Goal: Check status: Check status

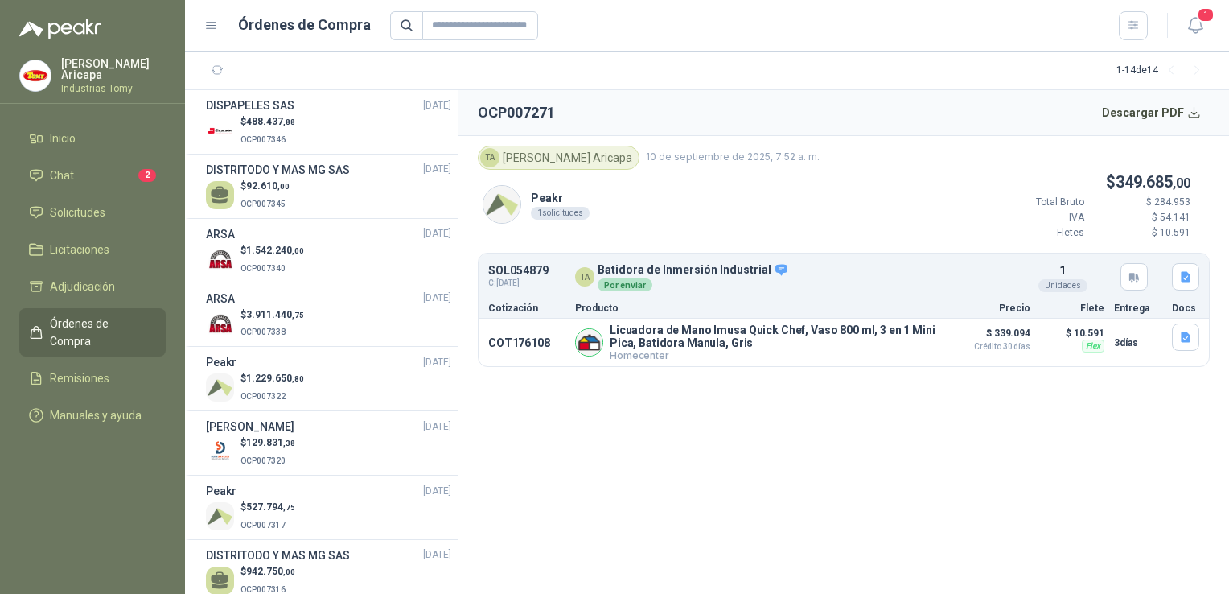
scroll to position [415, 0]
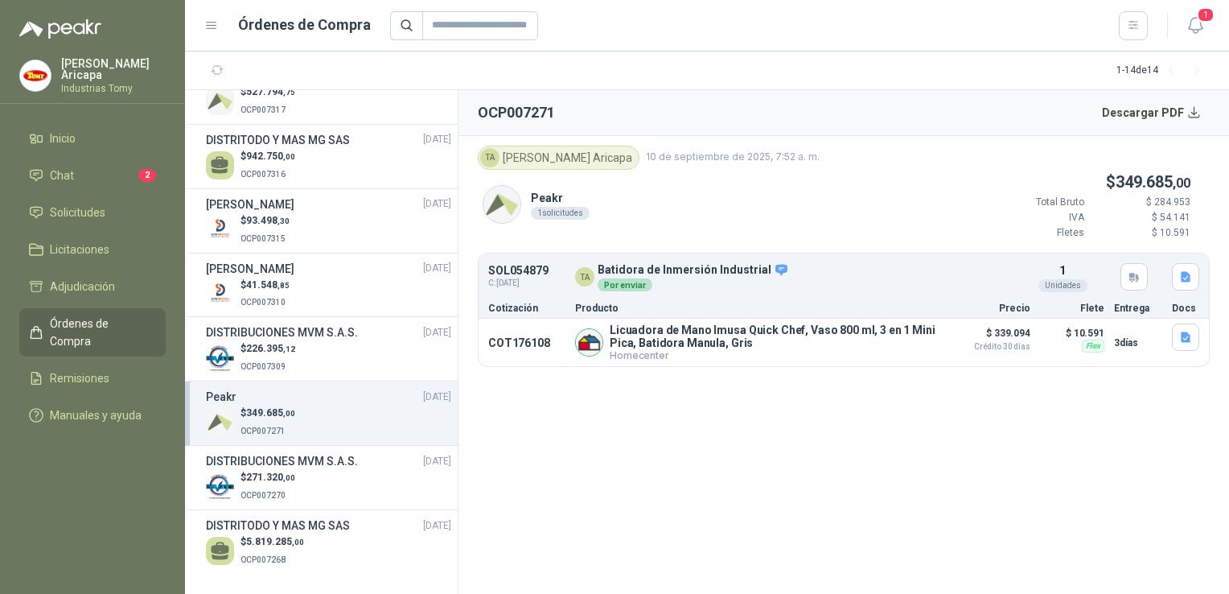
click at [242, 391] on div "Peakr [DATE]" at bounding box center [328, 397] width 245 height 18
click at [270, 411] on span "349.685 ,00" at bounding box center [270, 412] width 49 height 11
click at [351, 432] on div "$ 349.685 ,00 OCP007271" at bounding box center [328, 421] width 245 height 33
click at [390, 414] on div "$ 349.685 ,00 OCP007271" at bounding box center [328, 421] width 245 height 33
click at [953, 275] on button "Detalles" at bounding box center [967, 277] width 76 height 22
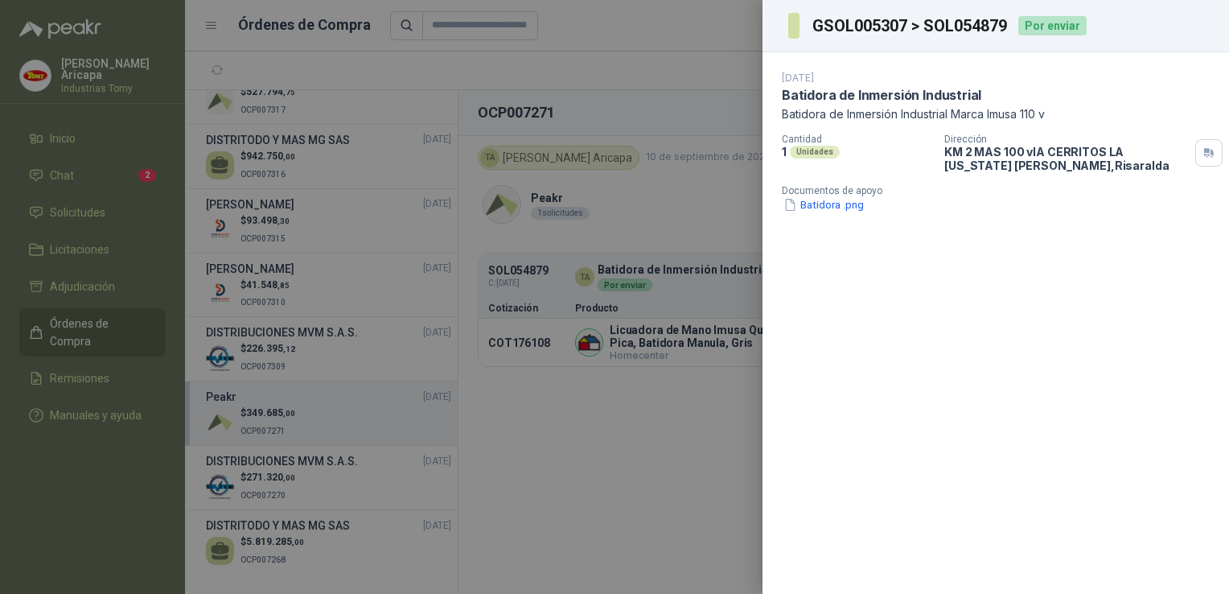
click at [82, 294] on div at bounding box center [614, 297] width 1229 height 594
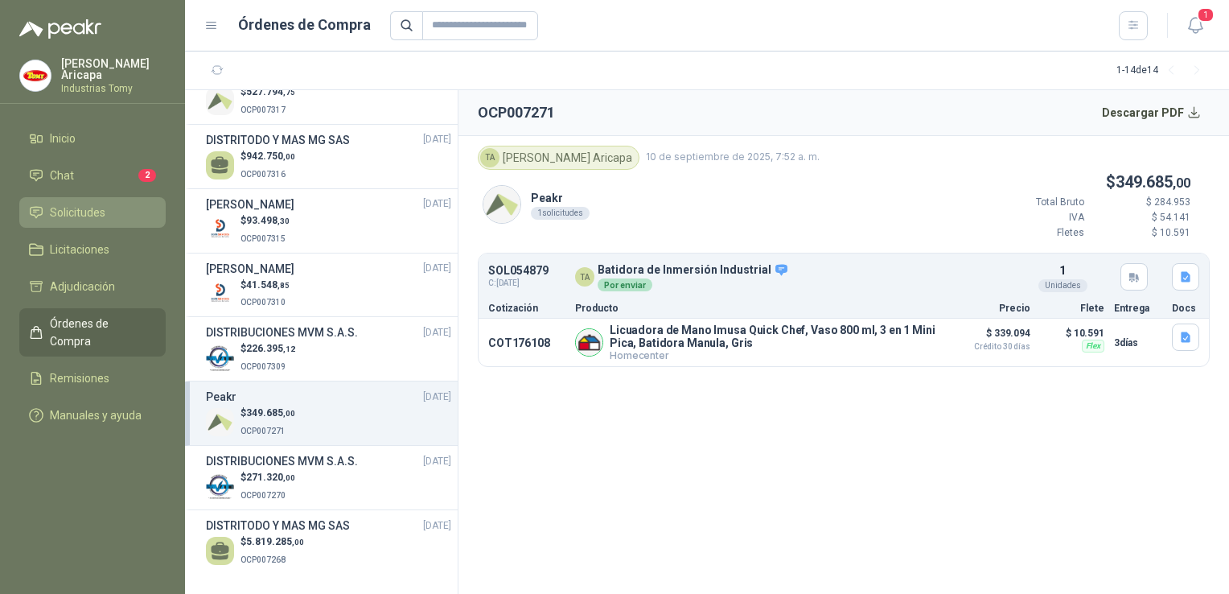
click at [80, 214] on span "Solicitudes" at bounding box center [78, 213] width 56 height 18
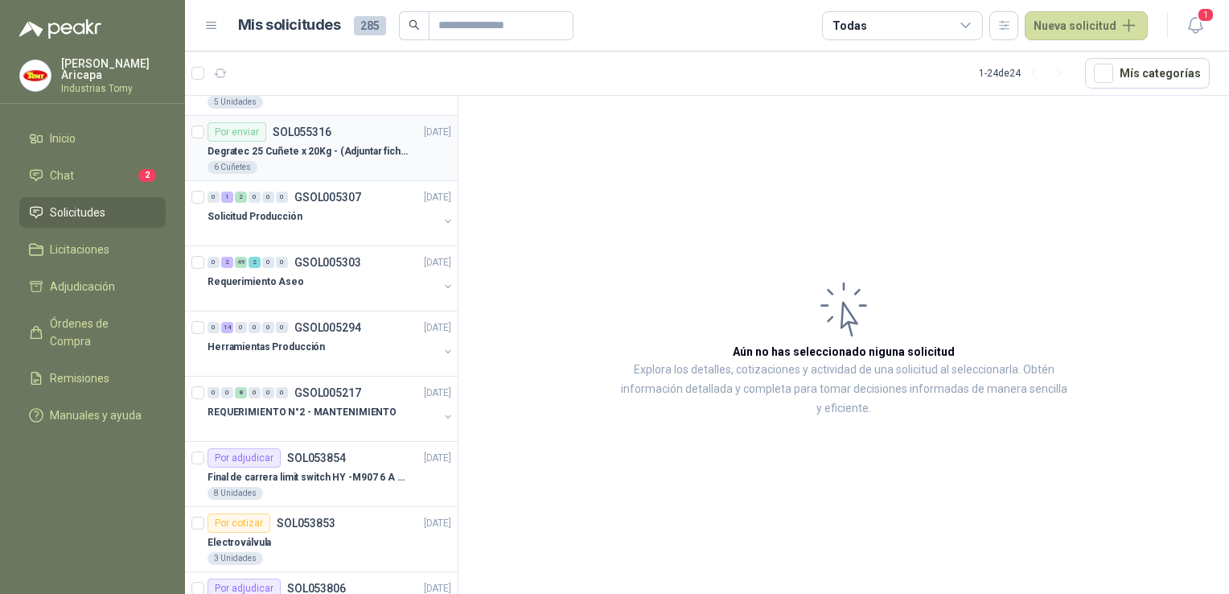
scroll to position [483, 0]
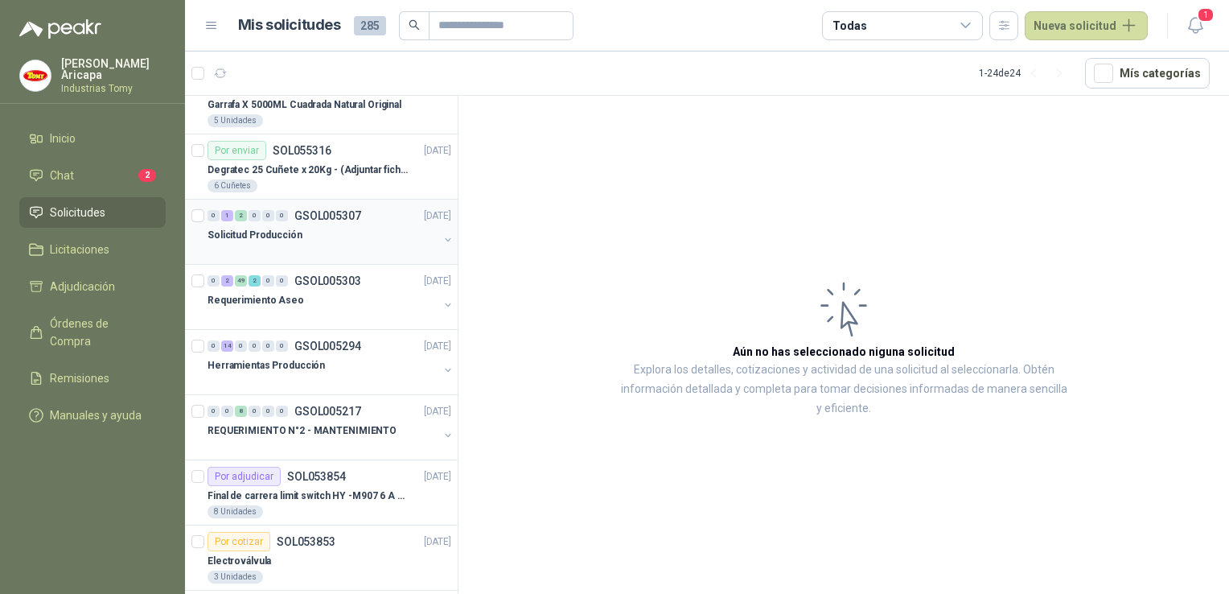
click at [329, 246] on div at bounding box center [323, 251] width 231 height 13
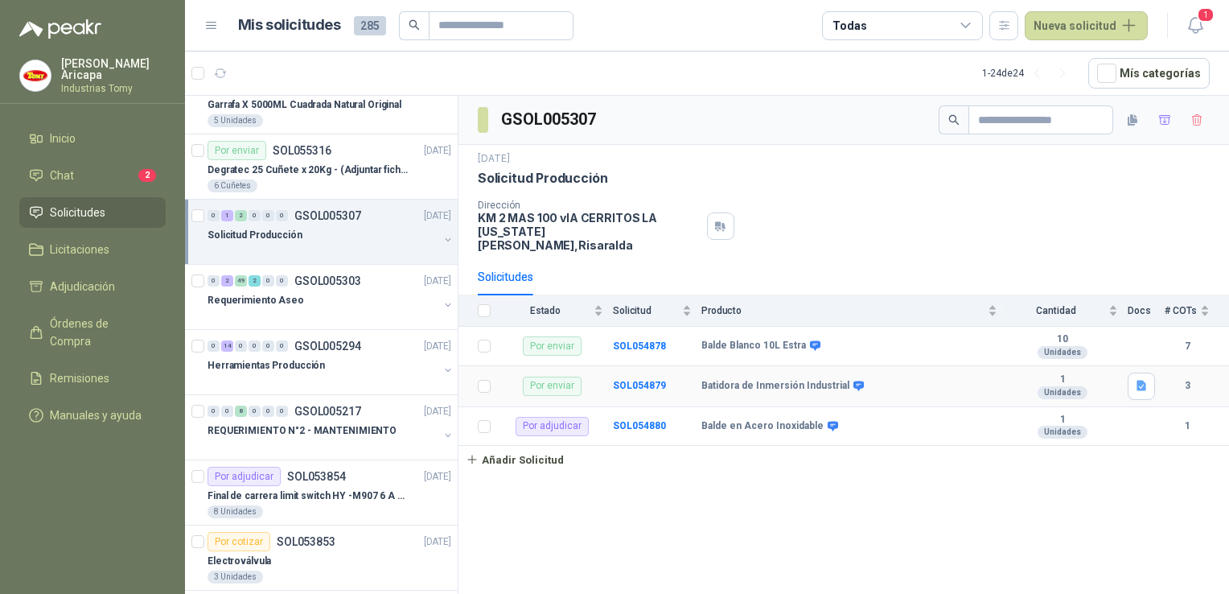
click at [997, 380] on div "Batidora de Inmersión Industrial" at bounding box center [850, 386] width 296 height 13
click at [802, 380] on b "Batidora de Inmersión Industrial" at bounding box center [776, 386] width 148 height 13
click at [967, 340] on div "Balde Blanco 10L Estra" at bounding box center [850, 346] width 296 height 13
click at [959, 366] on td "Batidora de Inmersión Industrial" at bounding box center [855, 386] width 306 height 41
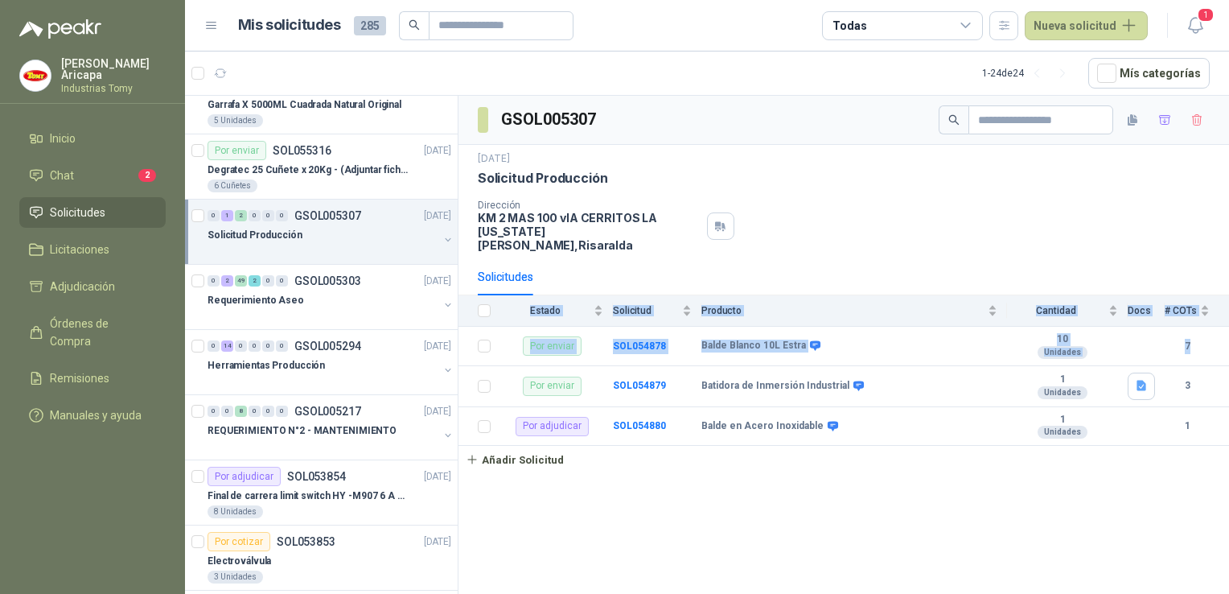
click at [1228, 343] on html "[PERSON_NAME] Industrias Tomy Inicio Chat 2 Solicitudes Licitaciones Adjudicaci…" at bounding box center [614, 297] width 1229 height 594
drag, startPoint x: 1232, startPoint y: 343, endPoint x: 965, endPoint y: 388, distance: 270.1
click at [970, 388] on td "Batidora de Inmersión Industrial" at bounding box center [855, 386] width 306 height 41
click at [936, 380] on div "Batidora de Inmersión Industrial" at bounding box center [850, 386] width 296 height 13
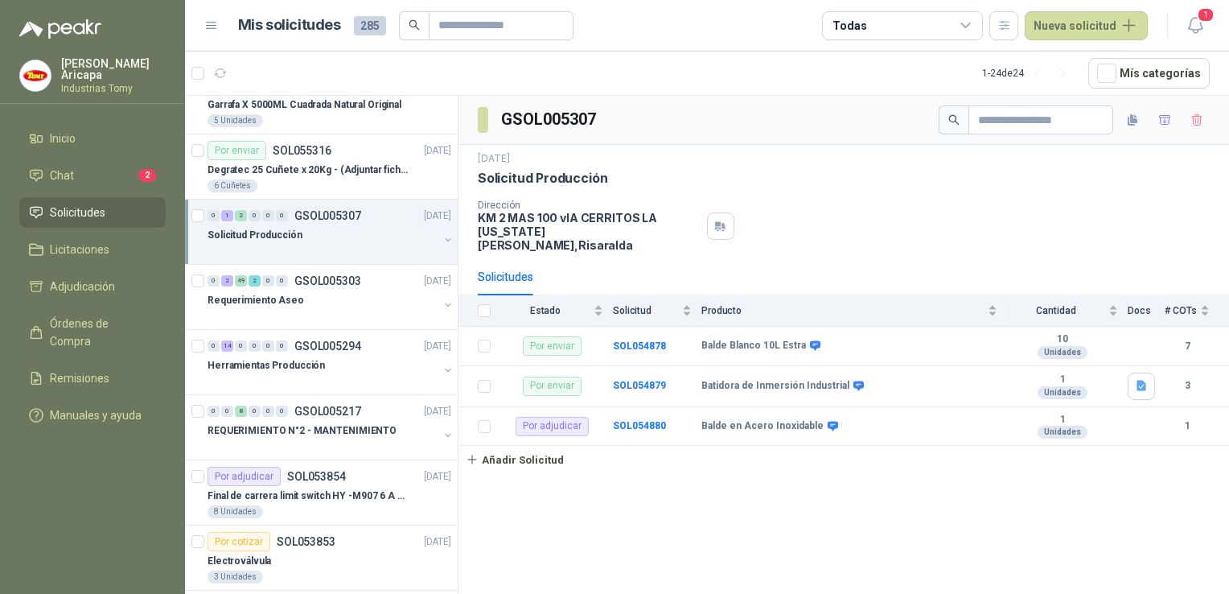
click at [628, 512] on div "GSOL005307 [DATE] Solicitud Producción Dirección KM 2 MAS 100 vIA CERRITOS LA […" at bounding box center [844, 348] width 771 height 504
click at [491, 372] on td at bounding box center [480, 386] width 42 height 41
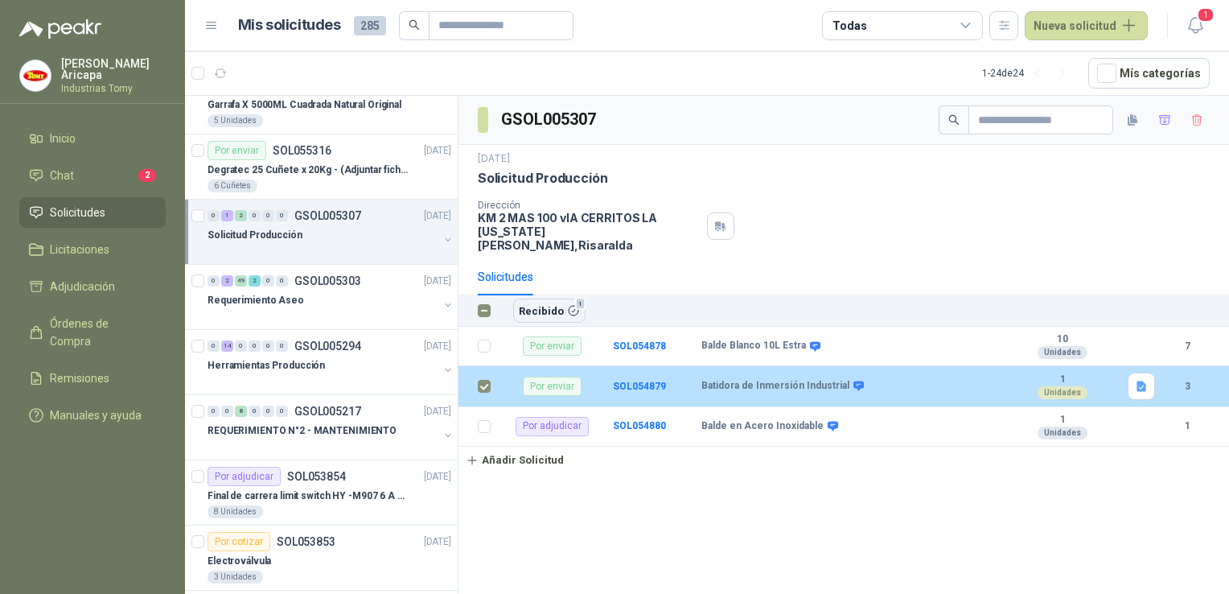
click at [952, 382] on td "Batidora de Inmersión Industrial" at bounding box center [855, 386] width 306 height 41
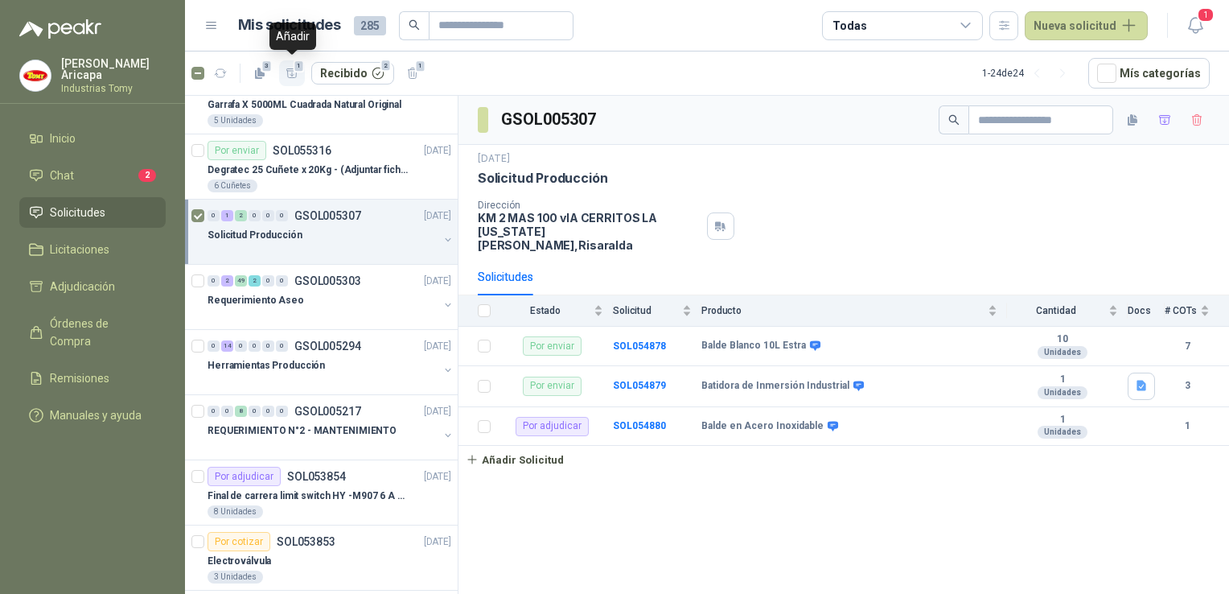
click at [290, 80] on button "1" at bounding box center [292, 73] width 26 height 26
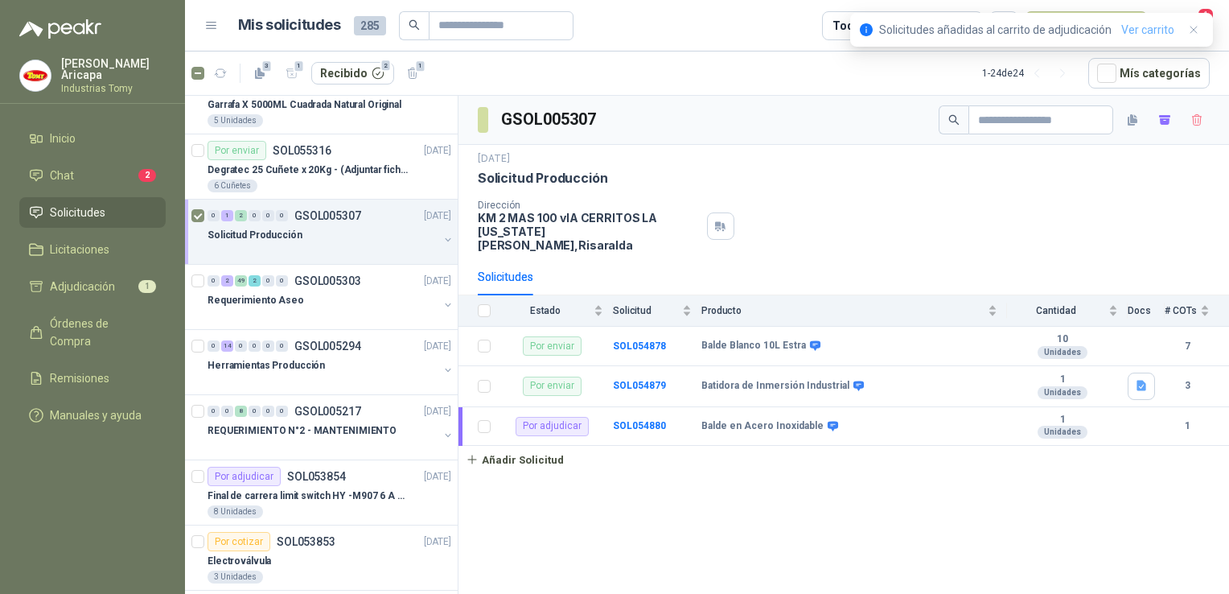
click at [1129, 27] on link "Ver carrito" at bounding box center [1147, 30] width 53 height 18
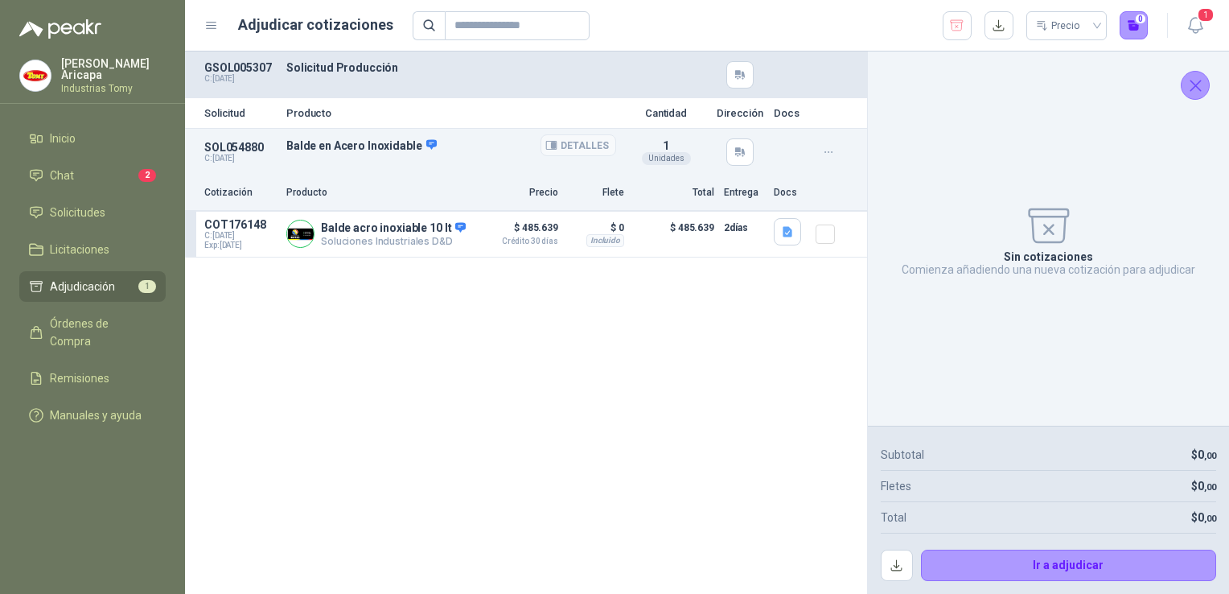
click at [518, 140] on p "Balde en Acero Inoxidable" at bounding box center [451, 145] width 330 height 14
click at [1201, 88] on icon "Cerrar" at bounding box center [1196, 86] width 20 height 20
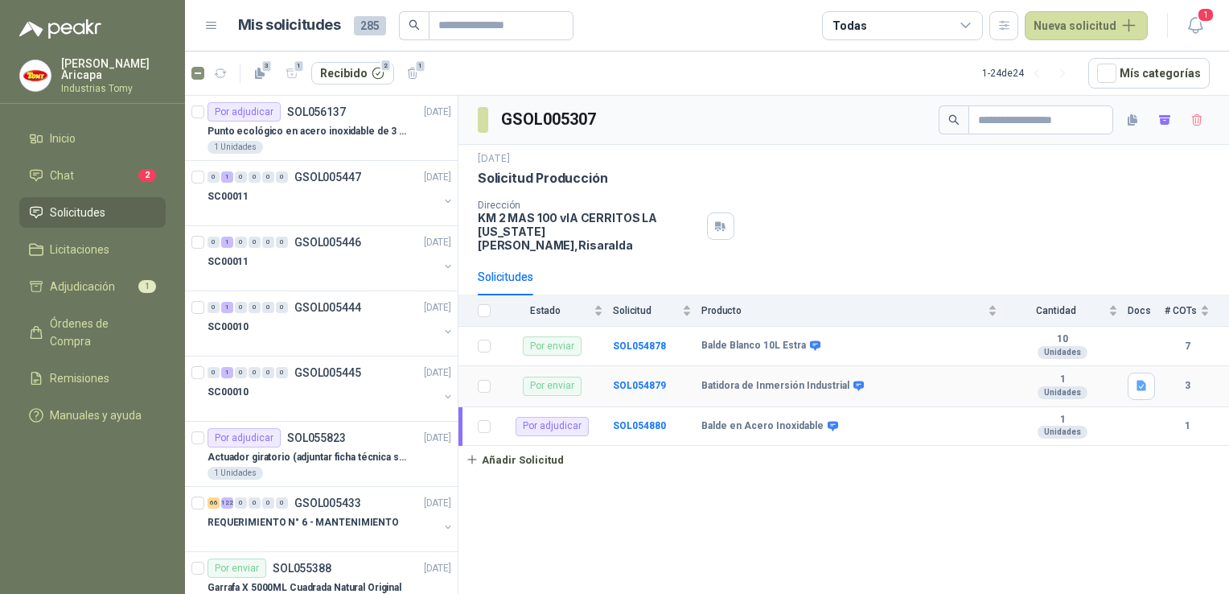
click at [784, 380] on b "Batidora de Inmersión Industrial" at bounding box center [776, 386] width 148 height 13
click at [665, 366] on td "SOL054879" at bounding box center [657, 386] width 88 height 41
click at [519, 368] on td "Por enviar" at bounding box center [556, 386] width 113 height 41
click at [547, 377] on div "Por enviar" at bounding box center [552, 386] width 59 height 19
click at [715, 388] on td "Batidora de Inmersión Industrial" at bounding box center [855, 386] width 306 height 41
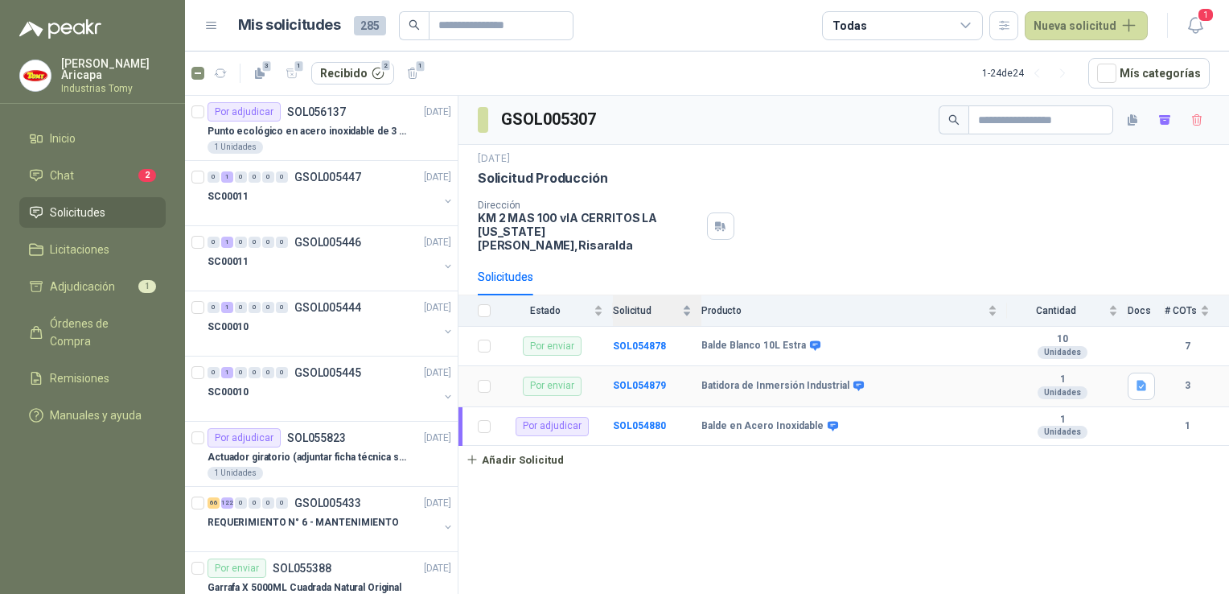
drag, startPoint x: 715, startPoint y: 388, endPoint x: 637, endPoint y: 296, distance: 120.4
click at [644, 305] on span "Solicitud" at bounding box center [646, 310] width 66 height 11
click at [632, 305] on span "Solicitud" at bounding box center [646, 310] width 66 height 11
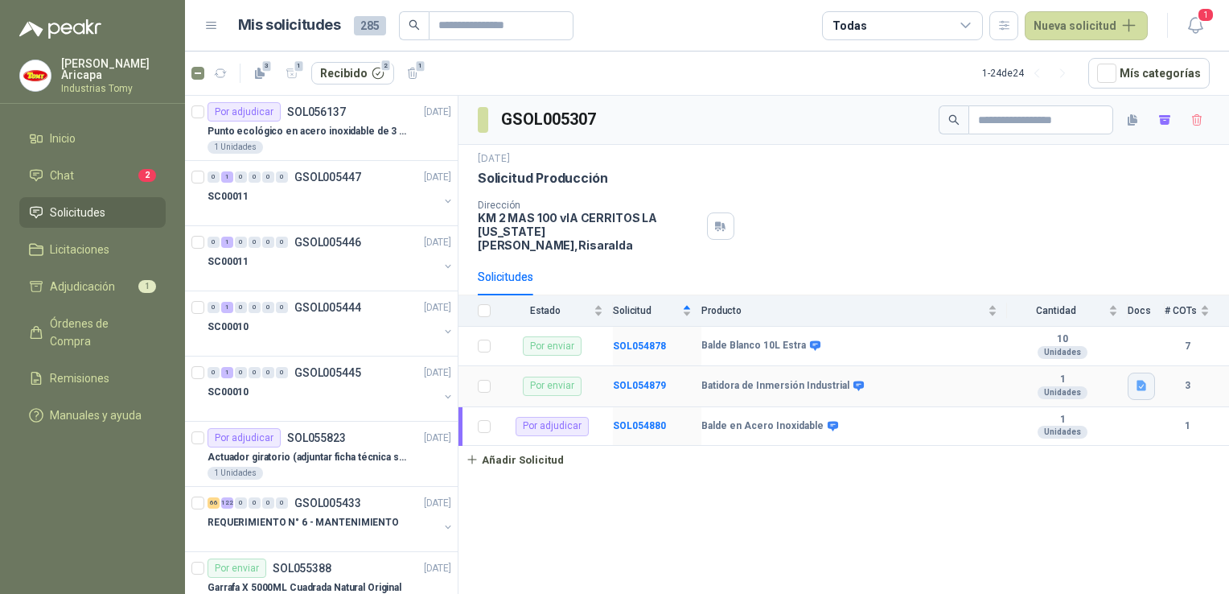
click at [1144, 372] on button "button" at bounding box center [1141, 385] width 27 height 27
click at [1146, 379] on icon "button" at bounding box center [1142, 386] width 14 height 14
click at [1020, 510] on div "GSOL005307 [DATE] Solicitud Producción Dirección KM 2 MAS 100 vIA CERRITOS LA […" at bounding box center [844, 348] width 771 height 504
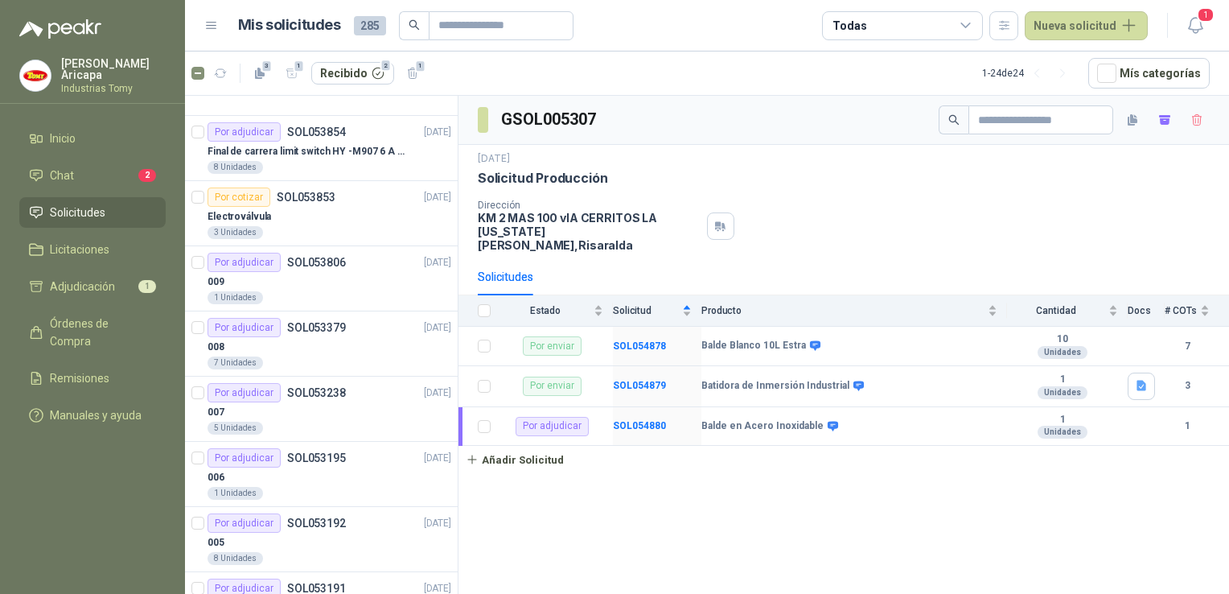
scroll to position [1046, 0]
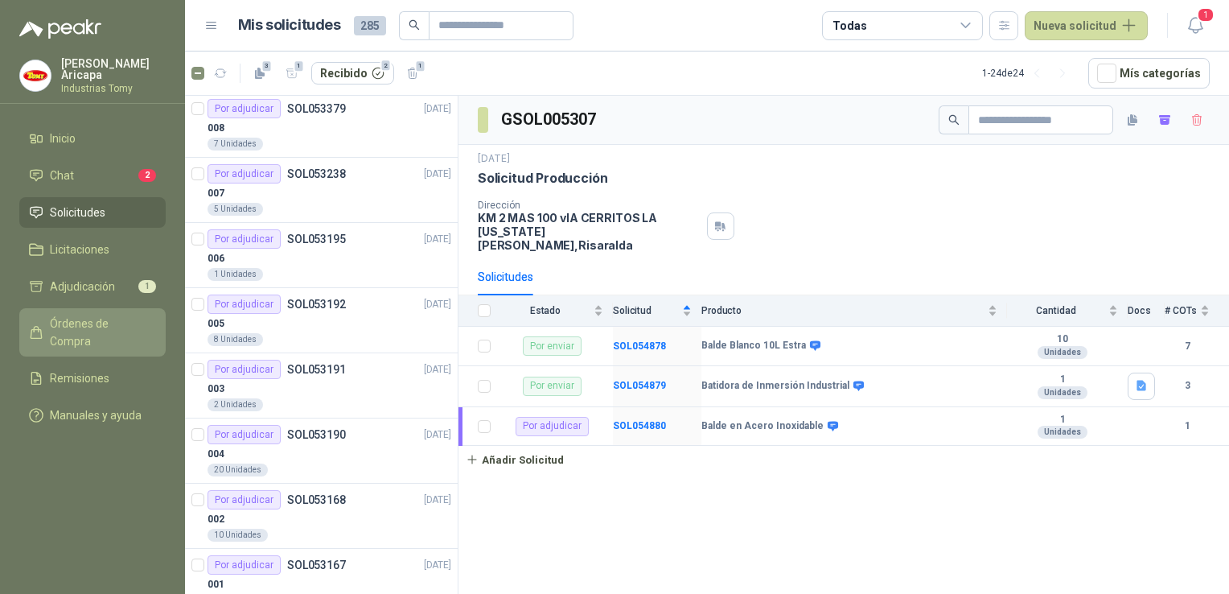
click at [76, 308] on link "Órdenes de Compra" at bounding box center [92, 332] width 146 height 48
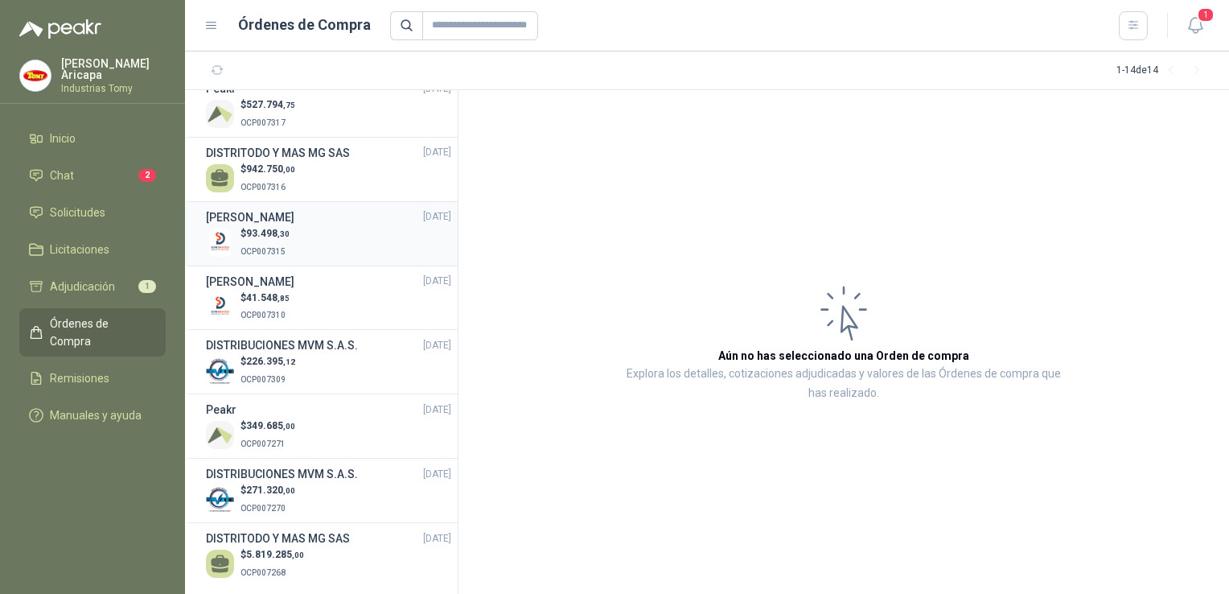
scroll to position [415, 0]
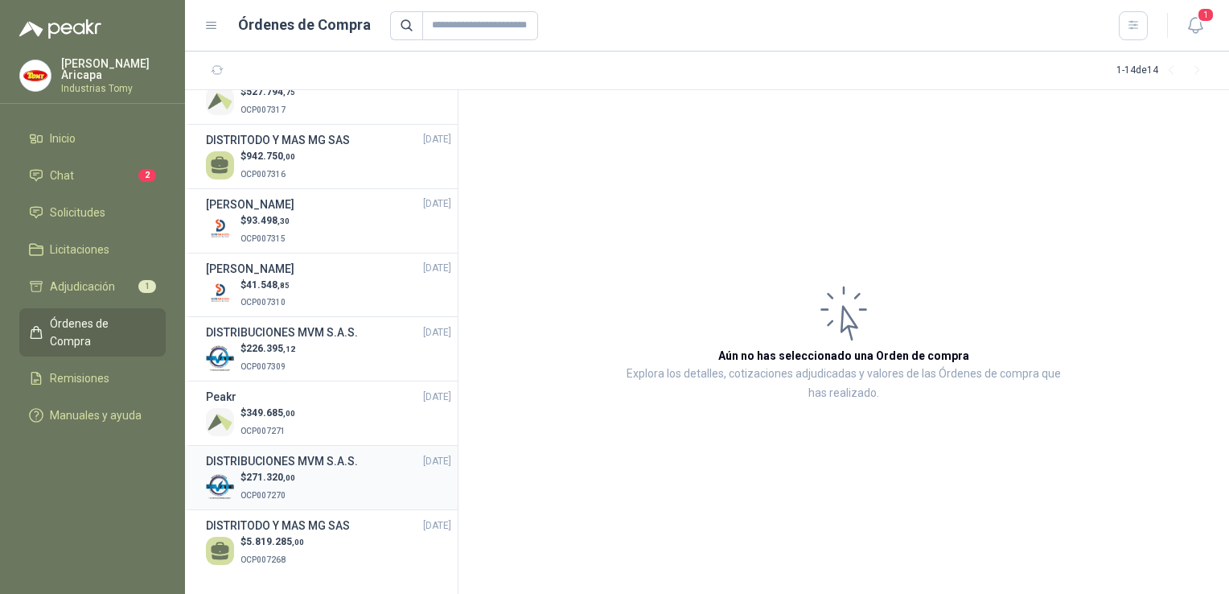
click at [280, 457] on h3 "DISTRIBUCIONES MVM S.A.S." at bounding box center [282, 461] width 152 height 18
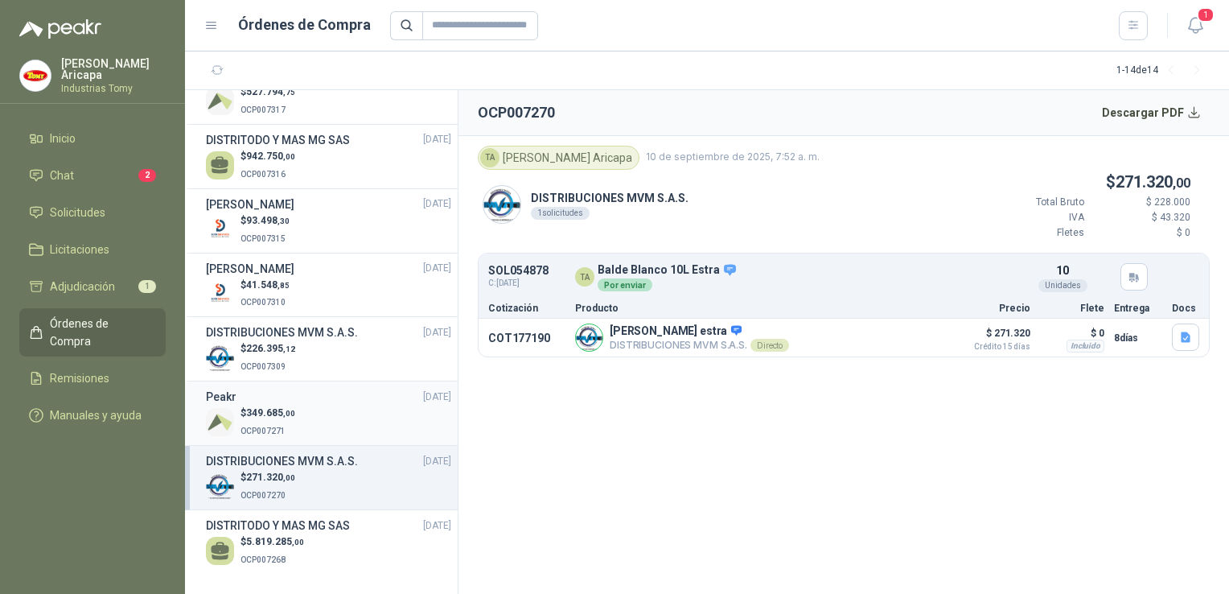
click at [299, 388] on div "Peakr [DATE]" at bounding box center [328, 397] width 245 height 18
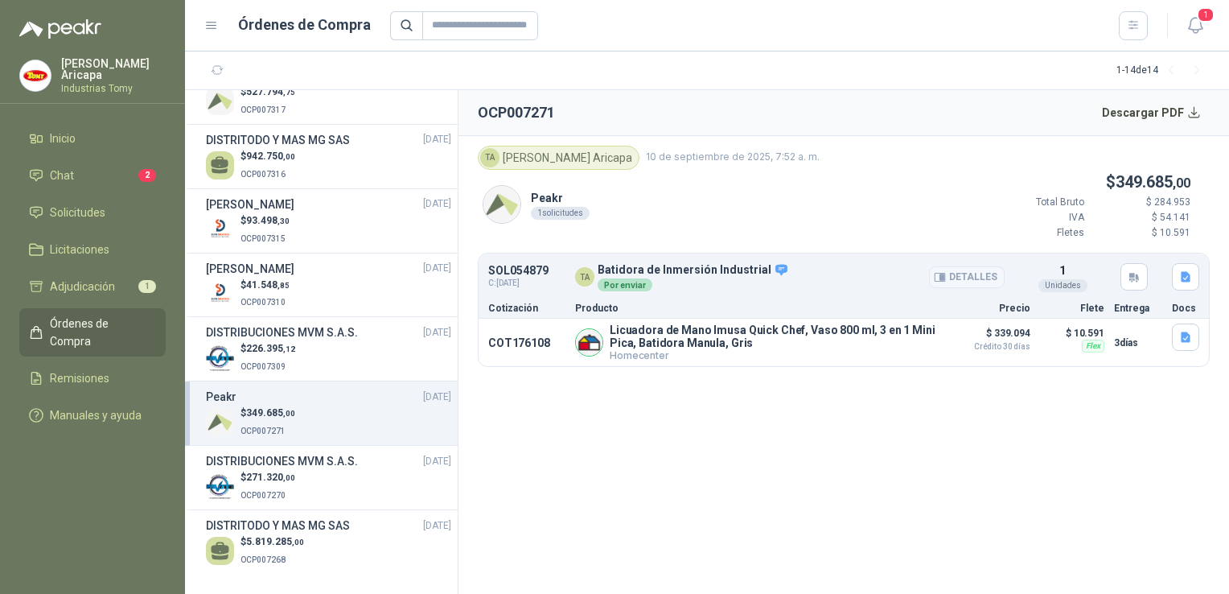
click at [949, 278] on button "Detalles" at bounding box center [967, 277] width 76 height 22
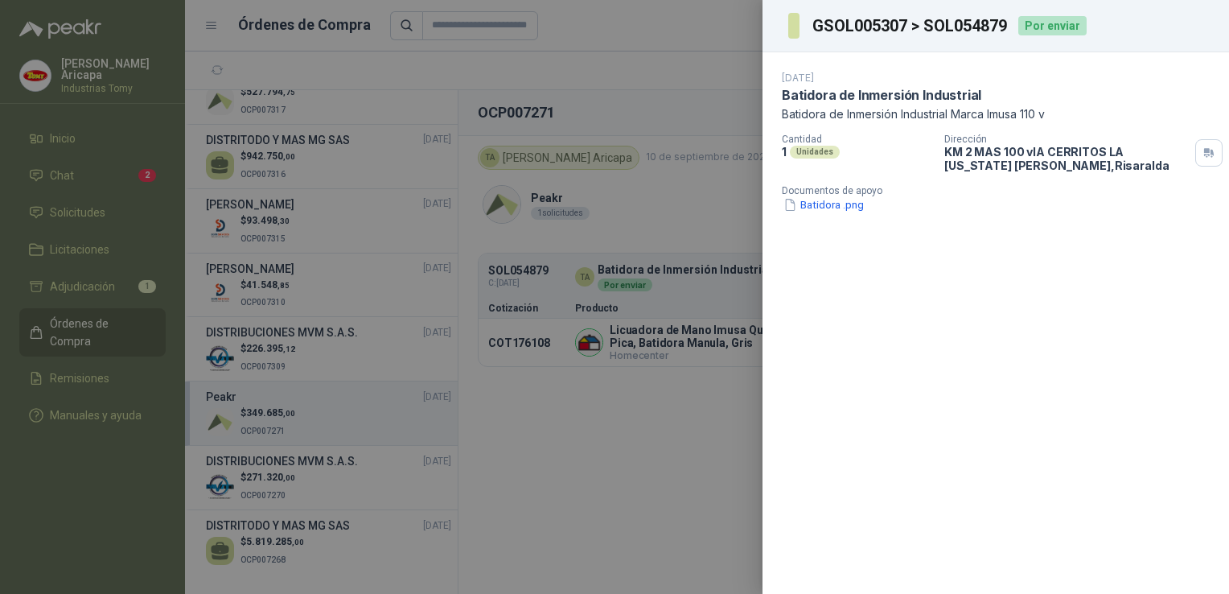
click at [644, 102] on div at bounding box center [614, 297] width 1229 height 594
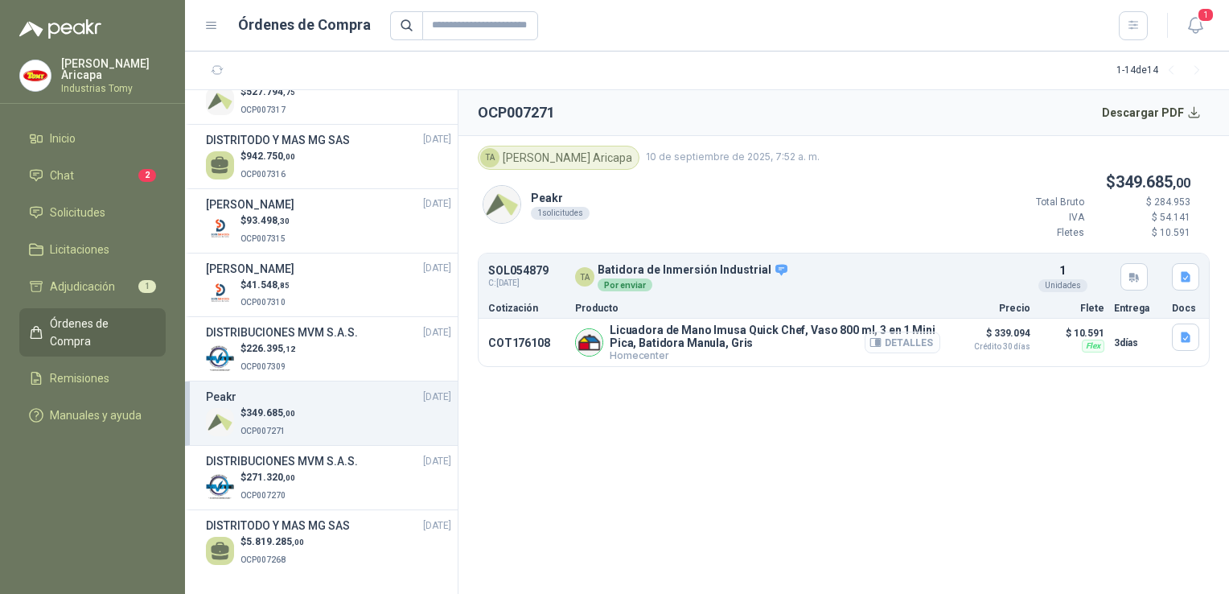
click at [920, 338] on button "Detalles" at bounding box center [903, 342] width 76 height 22
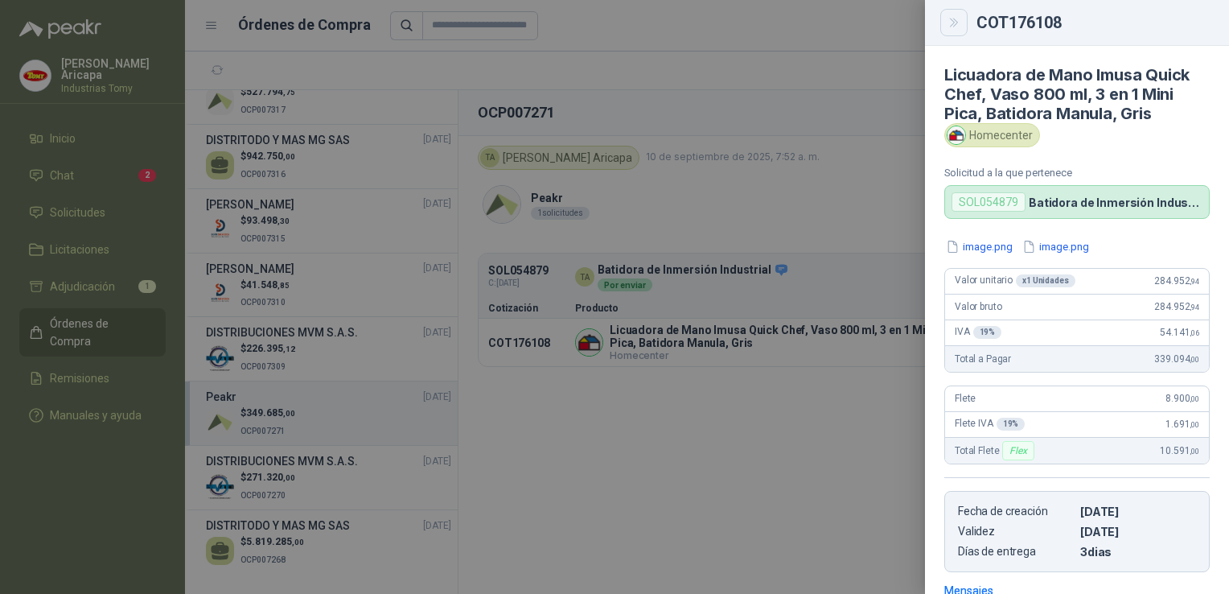
click at [949, 23] on icon "Close" at bounding box center [955, 23] width 14 height 14
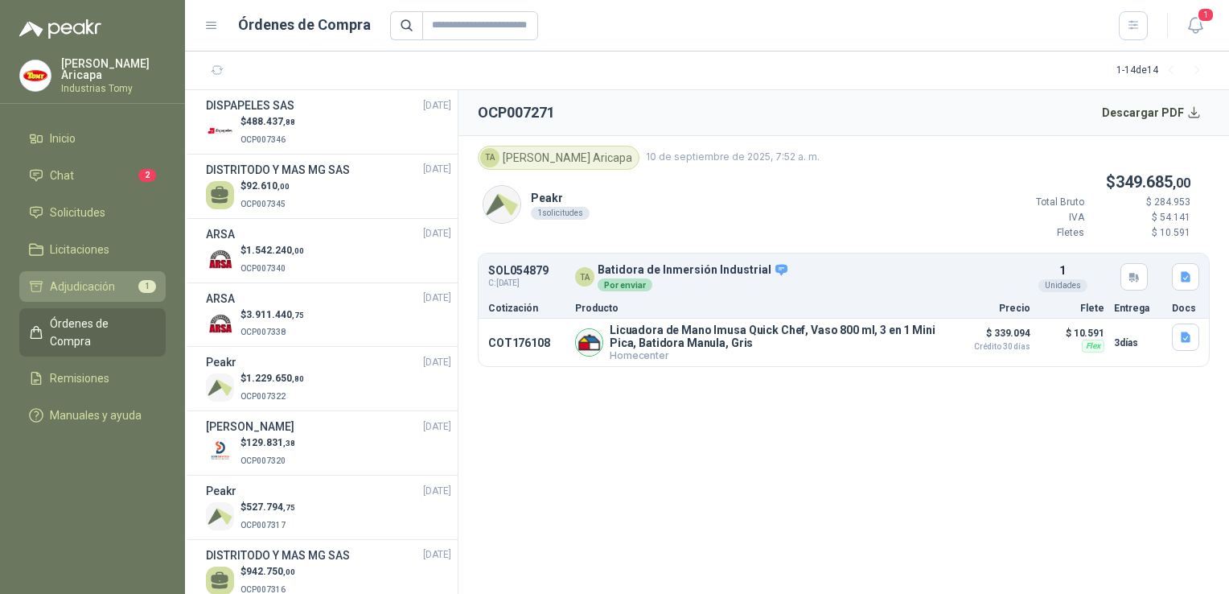
click at [62, 295] on link "Adjudicación 1" at bounding box center [92, 286] width 146 height 31
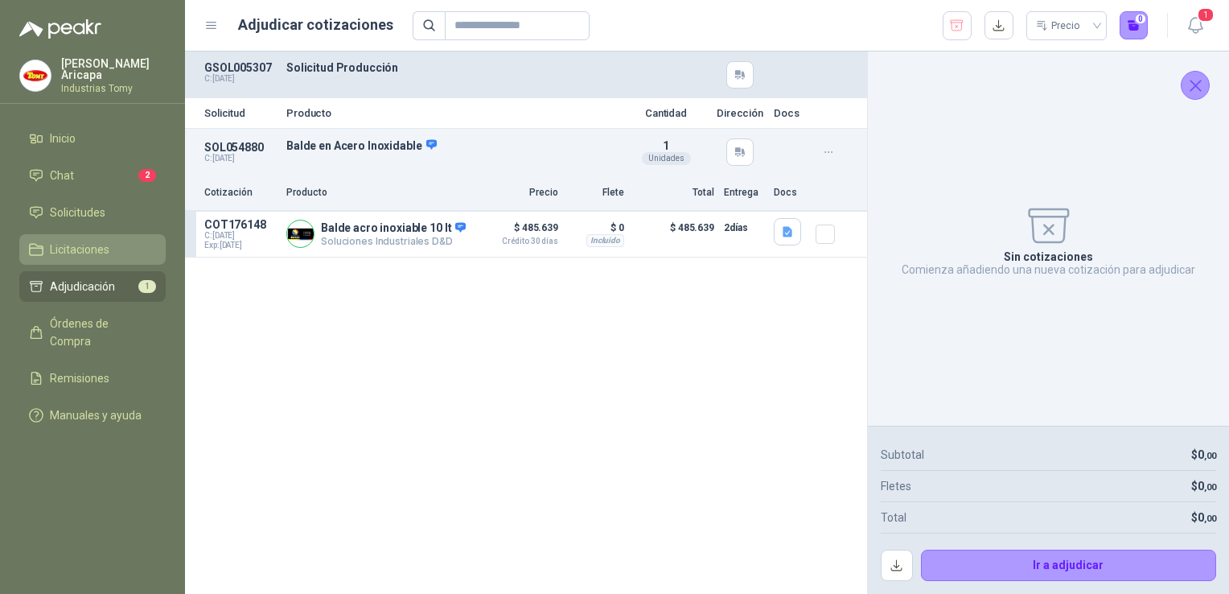
click at [74, 244] on span "Licitaciones" at bounding box center [80, 250] width 60 height 18
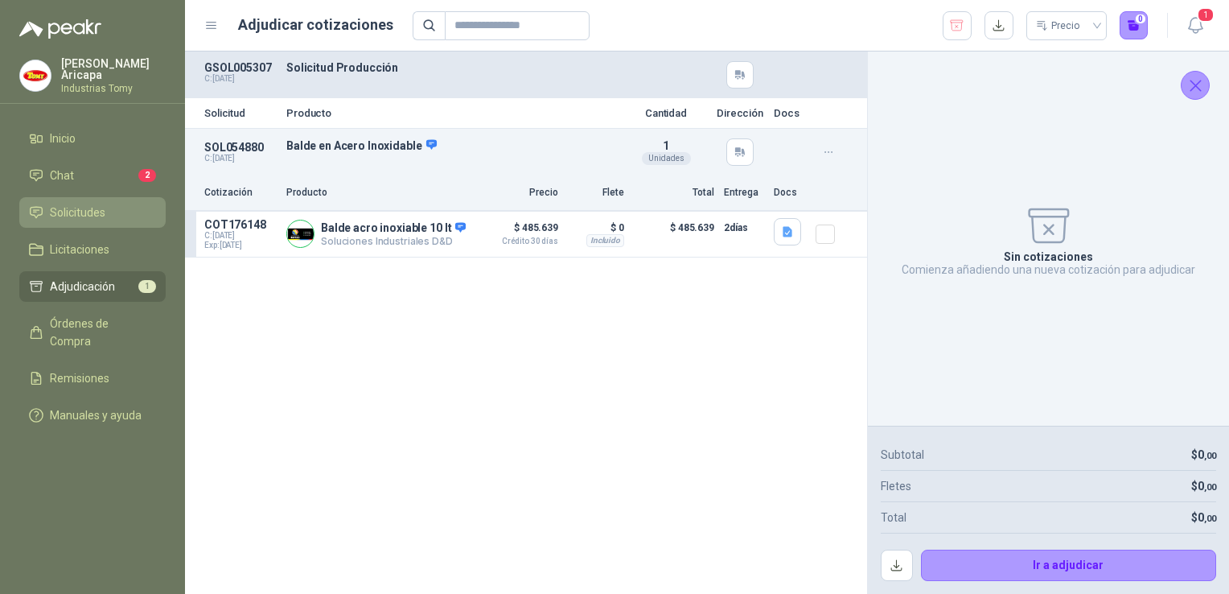
click at [75, 218] on link "Solicitudes" at bounding box center [92, 212] width 146 height 31
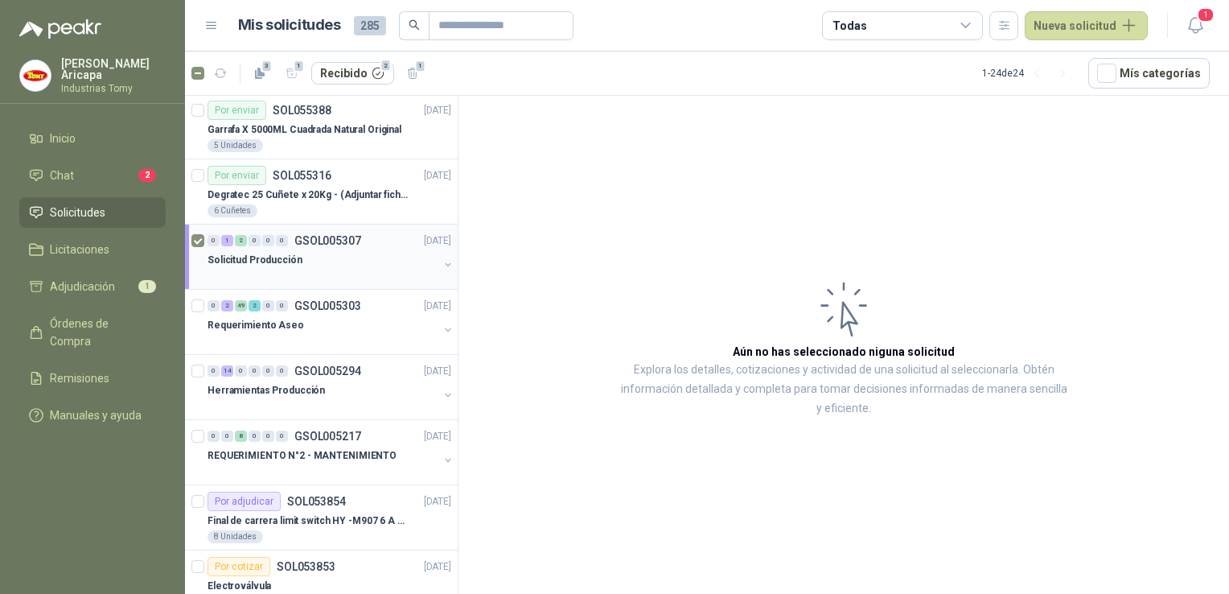
scroll to position [483, 0]
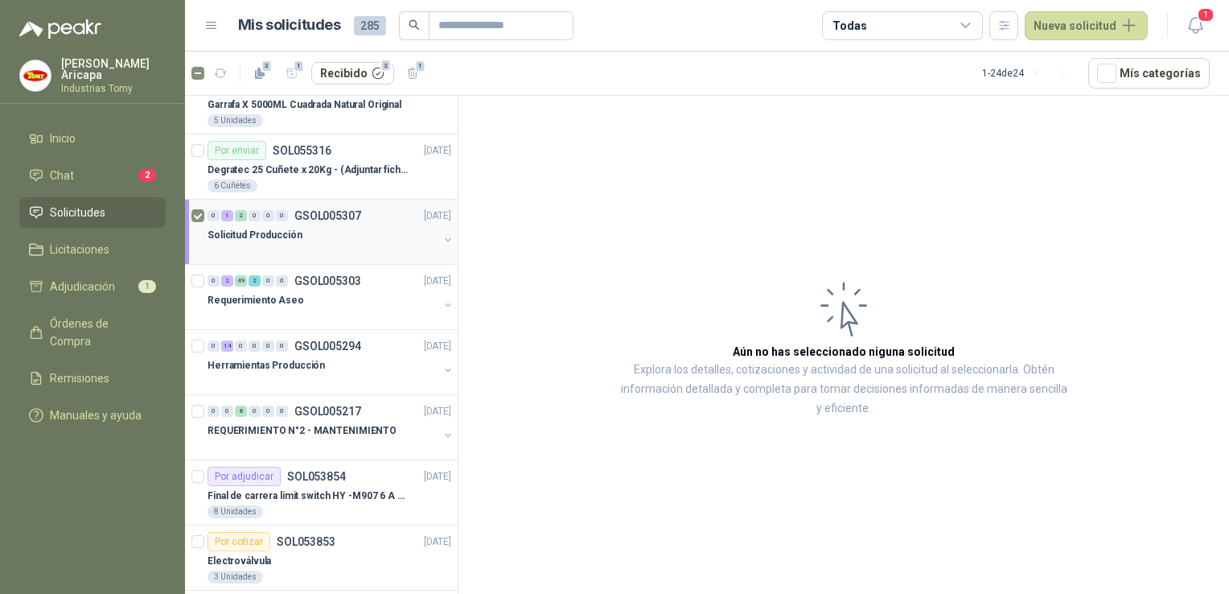
click at [286, 229] on p "Solicitud Producción" at bounding box center [255, 235] width 95 height 15
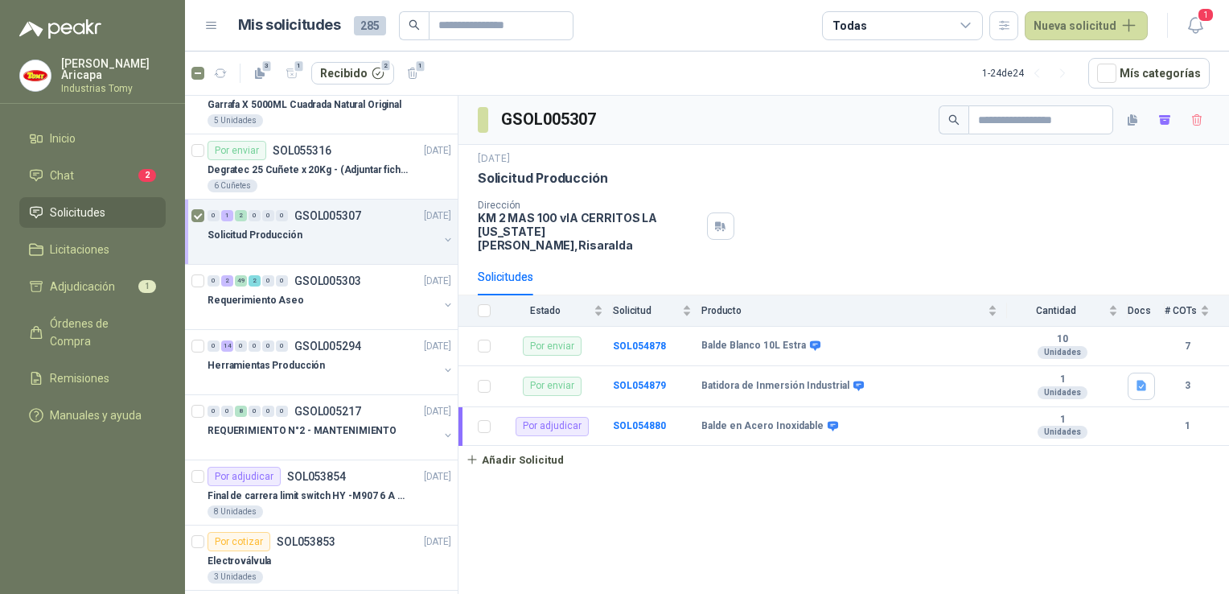
click at [190, 212] on div "0 1 2 0 0 0 GSOL005307 [DATE] Solicitud Producción" at bounding box center [321, 232] width 273 height 65
click at [936, 366] on td "Batidora de Inmersión Industrial" at bounding box center [855, 386] width 306 height 41
click at [925, 340] on div "Balde Blanco 10L Estra" at bounding box center [850, 346] width 296 height 13
click at [764, 341] on td "Balde Blanco 10L Estra" at bounding box center [855, 346] width 306 height 39
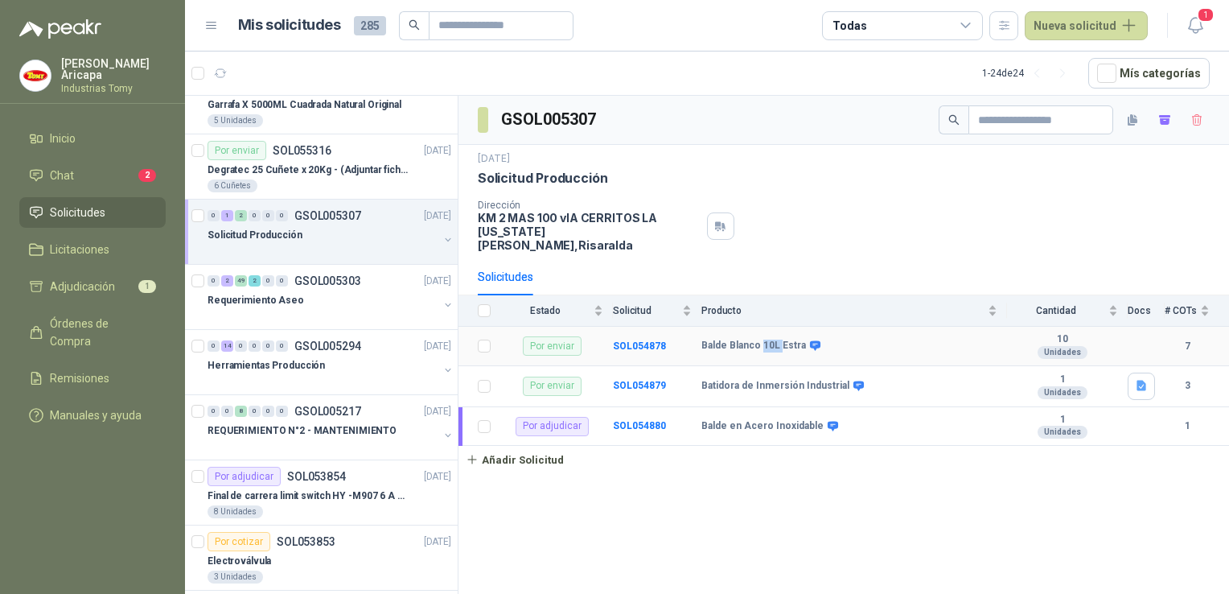
click at [764, 341] on td "Balde Blanco 10L Estra" at bounding box center [855, 346] width 306 height 39
click at [767, 340] on b "Balde Blanco 10L Estra" at bounding box center [754, 346] width 105 height 13
click at [754, 380] on b "Batidora de Inmersión Industrial" at bounding box center [776, 386] width 148 height 13
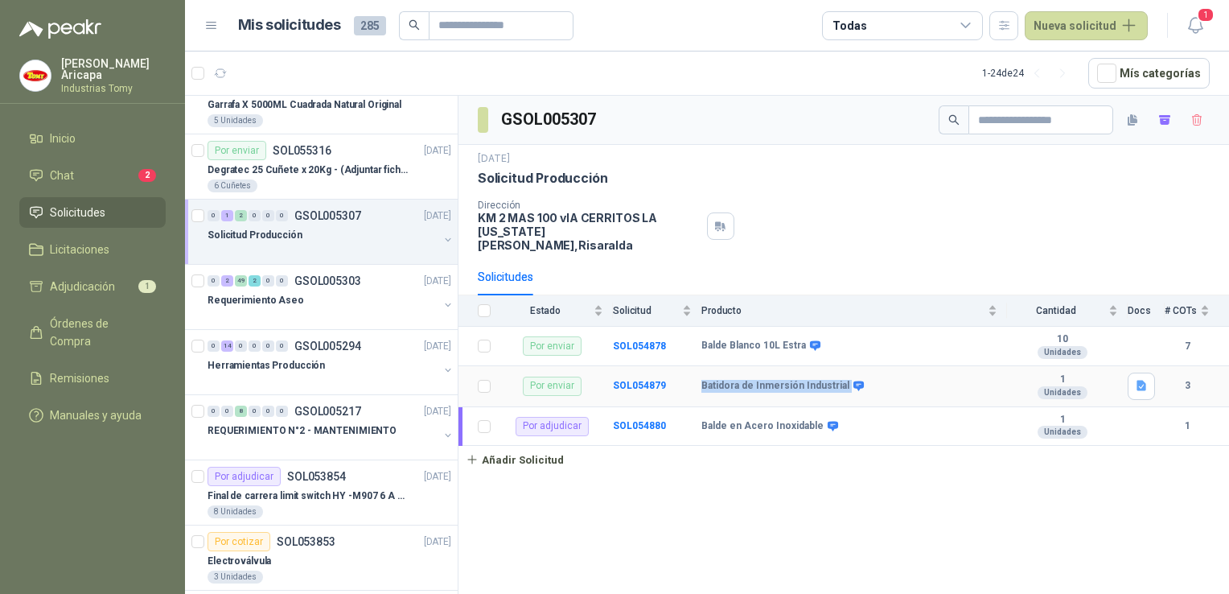
click at [754, 380] on b "Batidora de Inmersión Industrial" at bounding box center [776, 386] width 148 height 13
click at [754, 377] on td "Batidora de Inmersión Industrial" at bounding box center [855, 386] width 306 height 41
click at [894, 459] on div "GSOL005307 [DATE] Solicitud Producción Dirección KM 2 MAS 100 vIA CERRITOS LA […" at bounding box center [844, 348] width 771 height 504
click at [909, 340] on div "Balde Blanco 10L Estra" at bounding box center [850, 346] width 296 height 13
drag, startPoint x: 914, startPoint y: 391, endPoint x: 914, endPoint y: 381, distance: 9.7
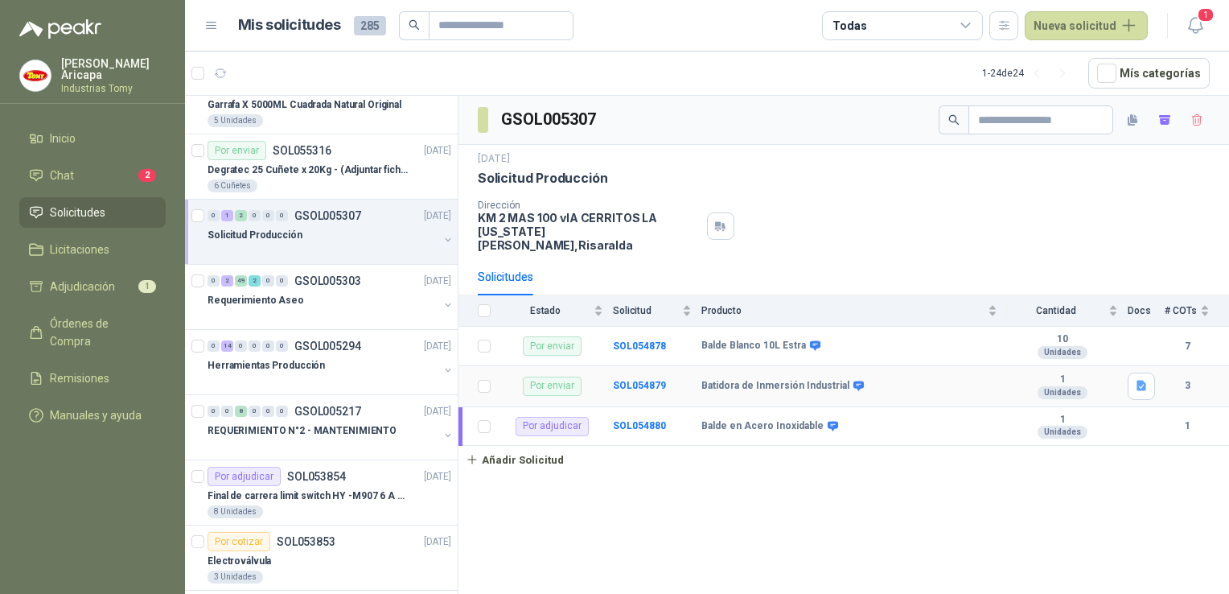
click at [914, 385] on tbody "Por enviar SOL054878 [PERSON_NAME] 10L Estra 10 Unidades 7 Por enviar SOL054879…" at bounding box center [844, 386] width 771 height 119
click at [914, 380] on div "Batidora de Inmersión Industrial" at bounding box center [850, 386] width 296 height 13
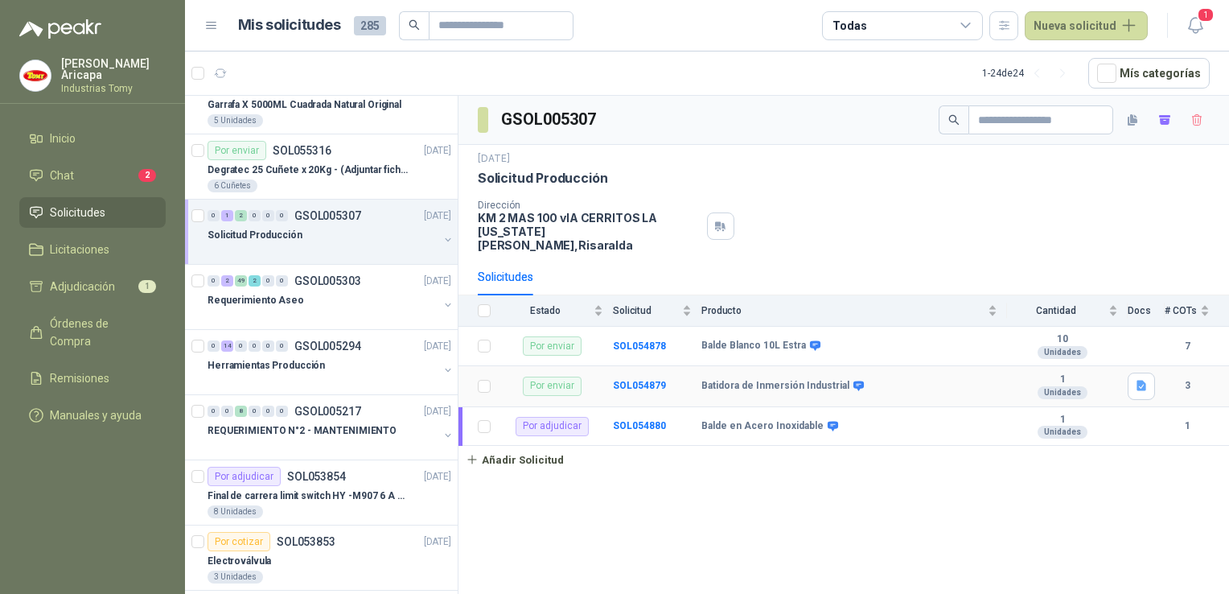
click at [768, 380] on b "Batidora de Inmersión Industrial" at bounding box center [776, 386] width 148 height 13
click at [949, 366] on td "Batidora de Inmersión Industrial" at bounding box center [855, 386] width 306 height 41
click at [956, 381] on td "Batidora de Inmersión Industrial" at bounding box center [855, 386] width 306 height 41
click at [967, 407] on td "Balde en Acero Inoxidable" at bounding box center [855, 426] width 306 height 39
click at [932, 327] on td "Balde Blanco 10L Estra" at bounding box center [855, 346] width 306 height 39
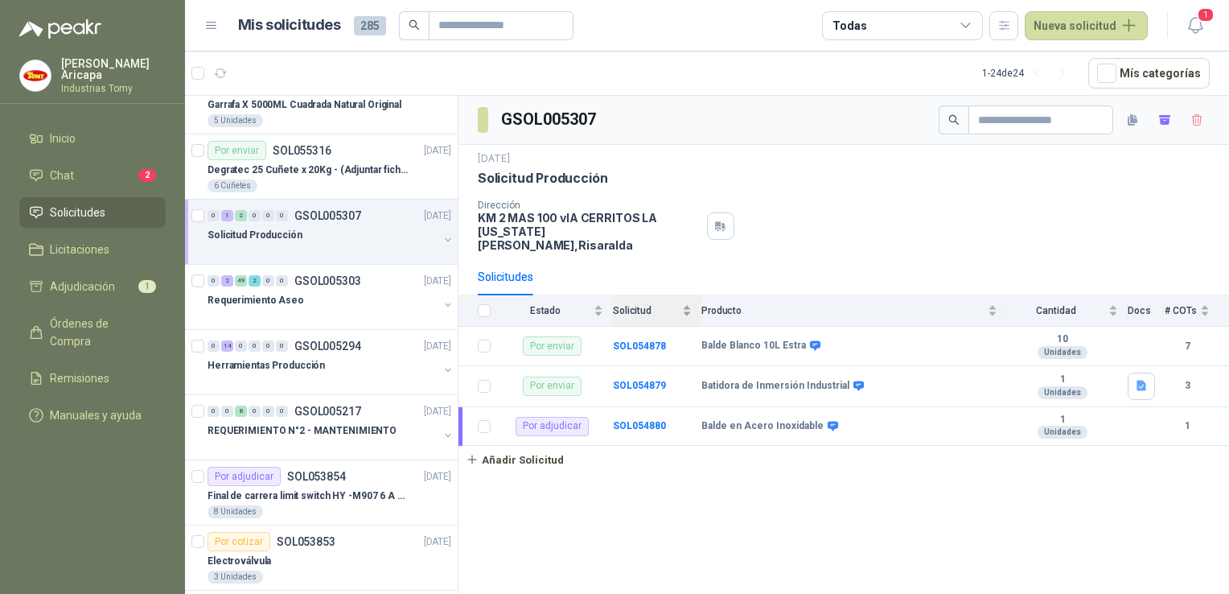
click at [656, 305] on span "Solicitud" at bounding box center [646, 310] width 66 height 11
click at [637, 305] on span "Solicitud" at bounding box center [646, 310] width 66 height 11
click at [631, 305] on div "Solicitud" at bounding box center [652, 310] width 79 height 16
click at [634, 305] on span "Solicitud" at bounding box center [646, 310] width 66 height 11
click at [640, 380] on b "SOL054879" at bounding box center [639, 385] width 53 height 11
